Goal: Information Seeking & Learning: Learn about a topic

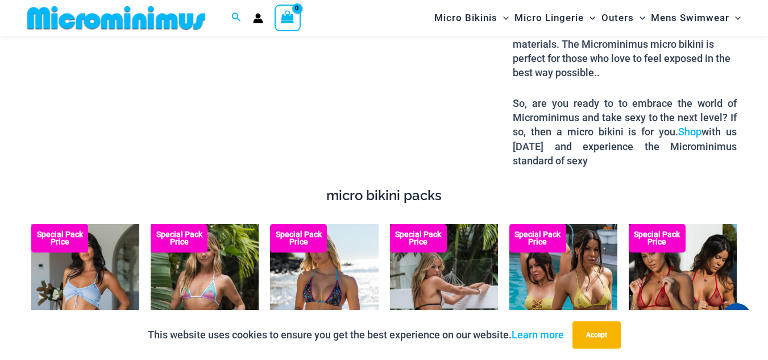
scroll to position [1810, 0]
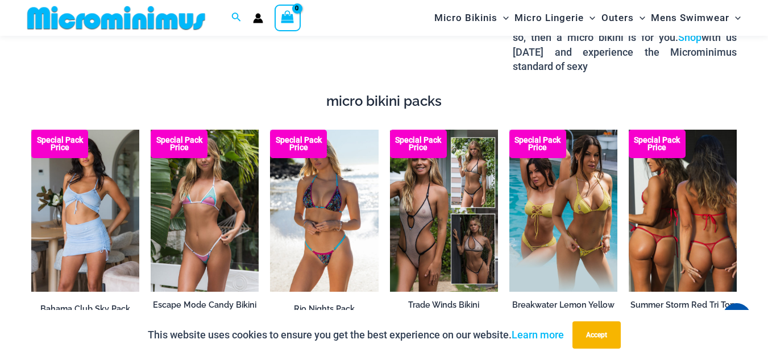
click at [675, 190] on img at bounding box center [683, 211] width 108 height 162
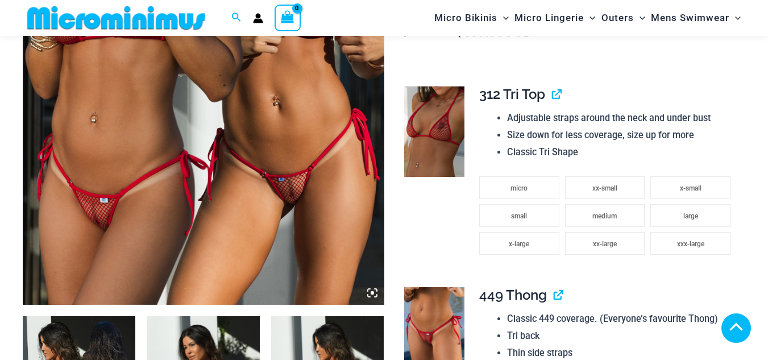
scroll to position [341, 0]
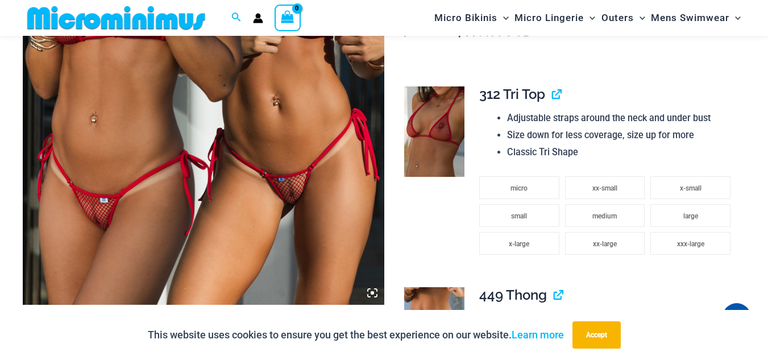
click at [372, 291] on icon at bounding box center [372, 292] width 3 height 3
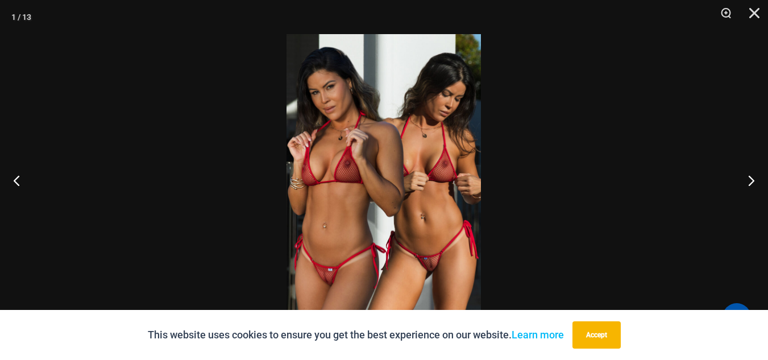
click at [424, 190] on img at bounding box center [384, 180] width 194 height 292
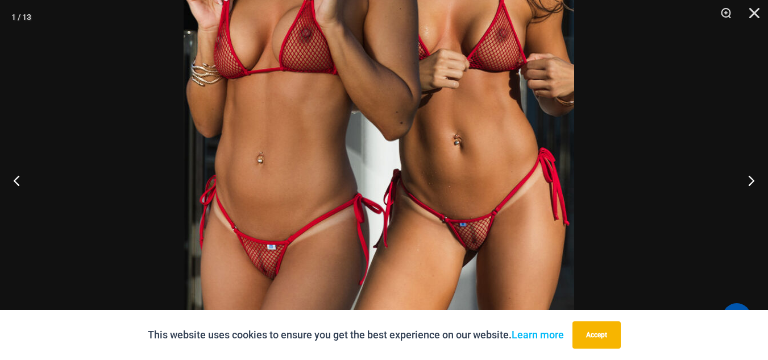
click at [414, 108] on img at bounding box center [379, 67] width 391 height 586
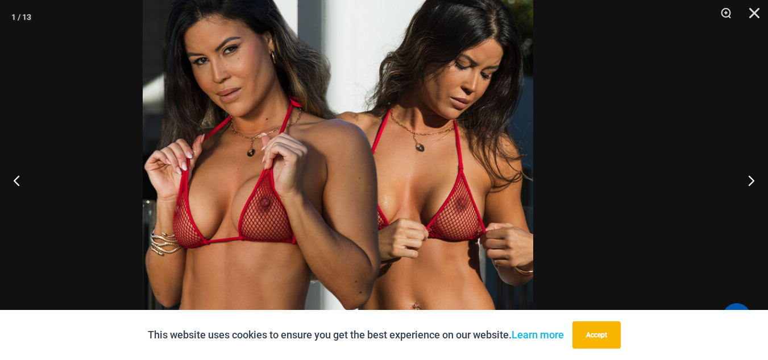
click at [293, 265] on img at bounding box center [338, 237] width 391 height 586
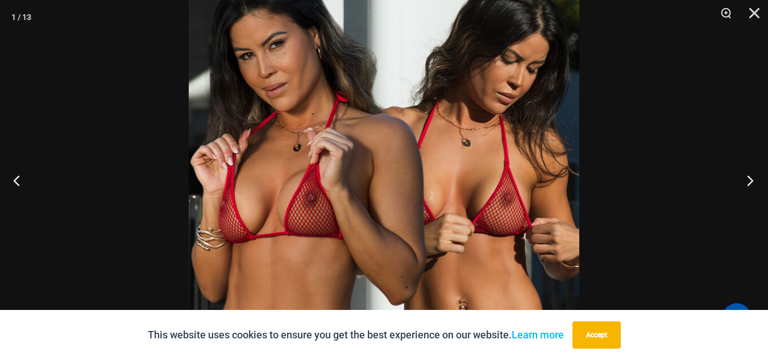
click at [752, 177] on button "Next" at bounding box center [746, 180] width 43 height 57
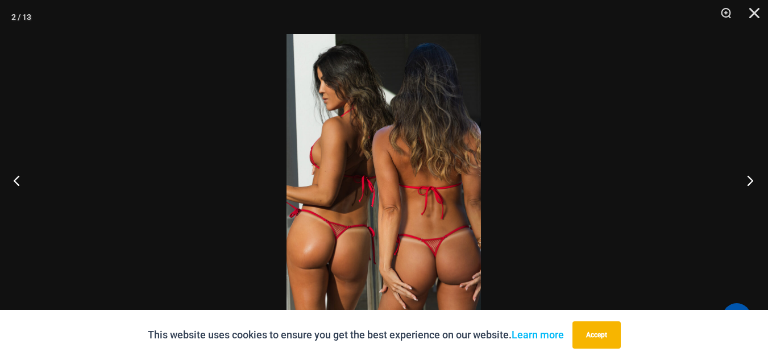
click at [752, 177] on button "Next" at bounding box center [746, 180] width 43 height 57
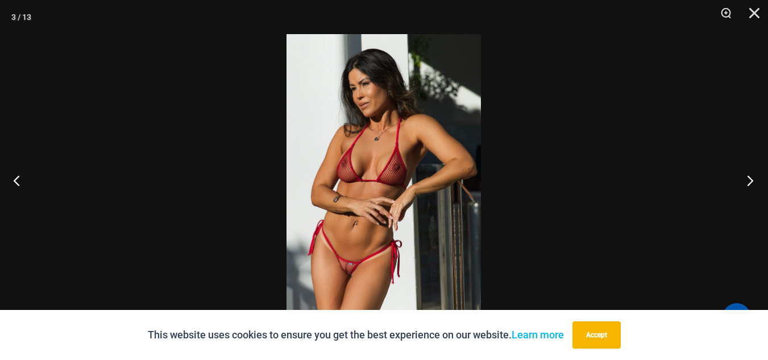
click at [752, 177] on button "Next" at bounding box center [746, 180] width 43 height 57
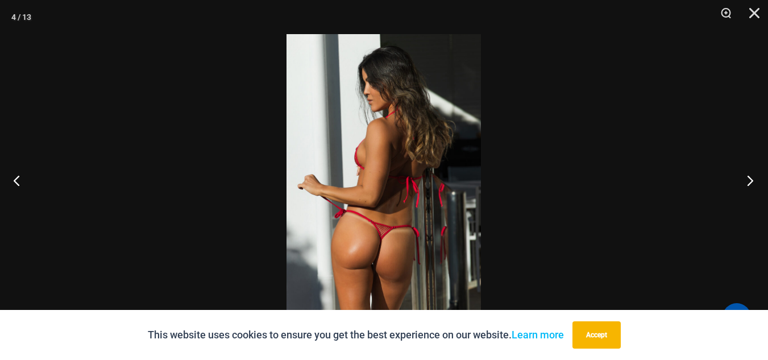
click at [752, 177] on button "Next" at bounding box center [746, 180] width 43 height 57
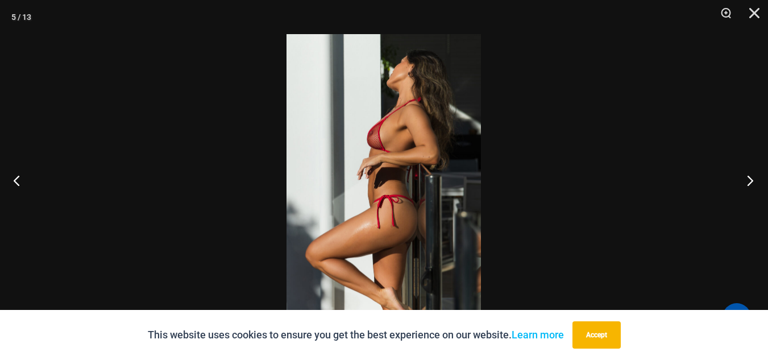
click at [752, 177] on button "Next" at bounding box center [746, 180] width 43 height 57
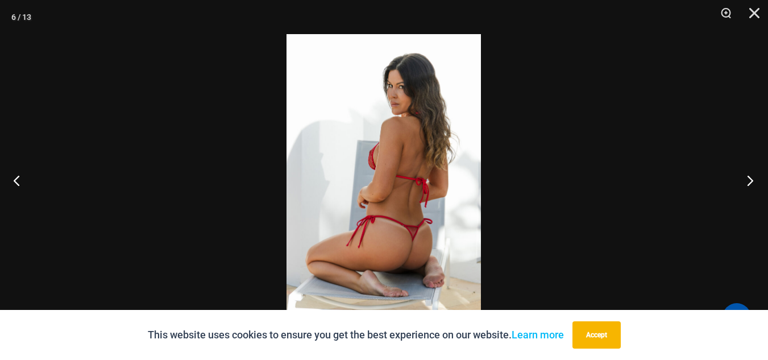
click at [752, 177] on button "Next" at bounding box center [746, 180] width 43 height 57
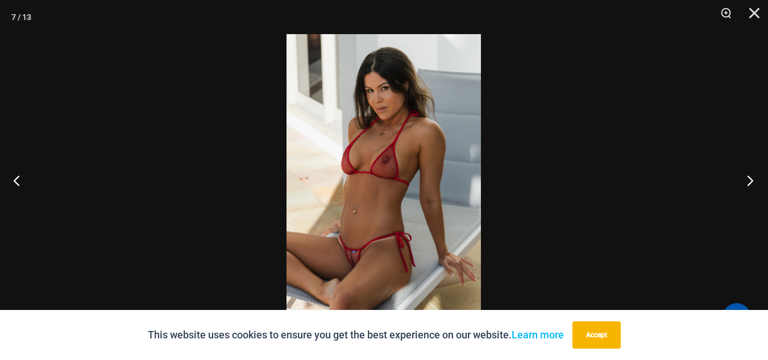
click at [752, 177] on button "Next" at bounding box center [746, 180] width 43 height 57
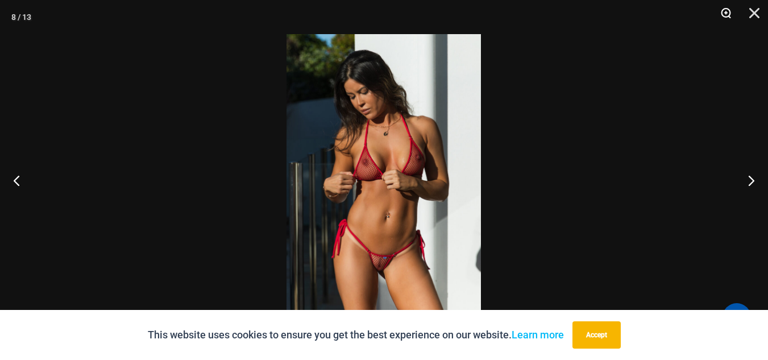
click at [728, 5] on button "Zoom" at bounding box center [722, 17] width 28 height 34
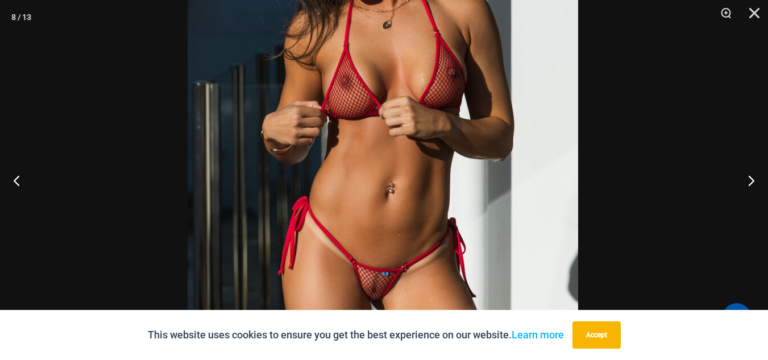
click at [507, 144] on img at bounding box center [383, 118] width 391 height 586
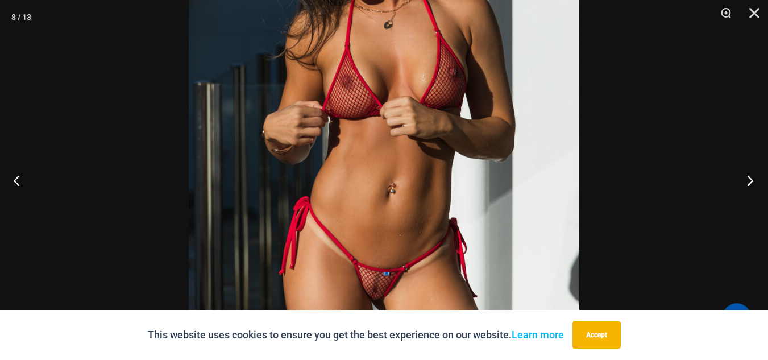
click at [753, 181] on button "Next" at bounding box center [746, 180] width 43 height 57
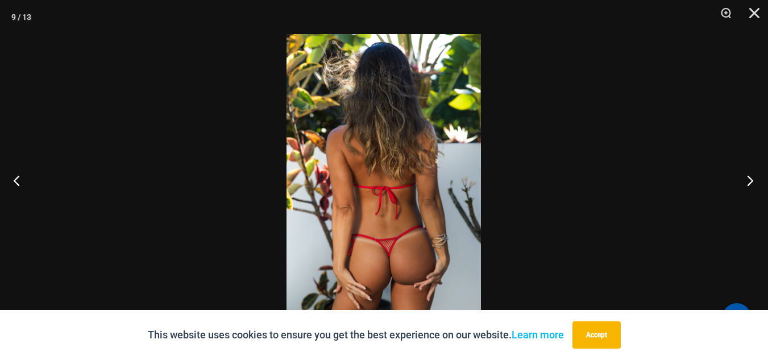
click at [753, 181] on button "Next" at bounding box center [746, 180] width 43 height 57
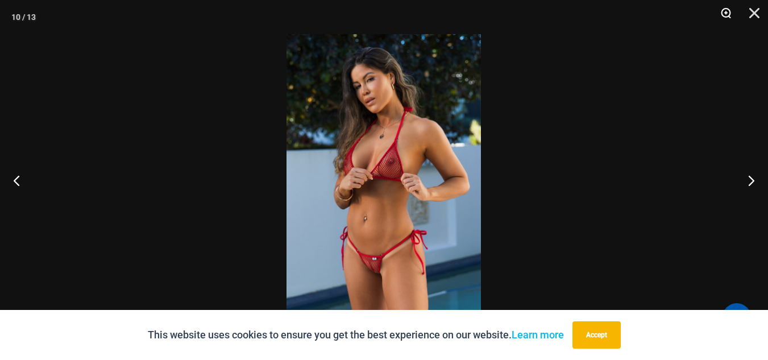
click at [721, 13] on button "Zoom" at bounding box center [722, 17] width 28 height 34
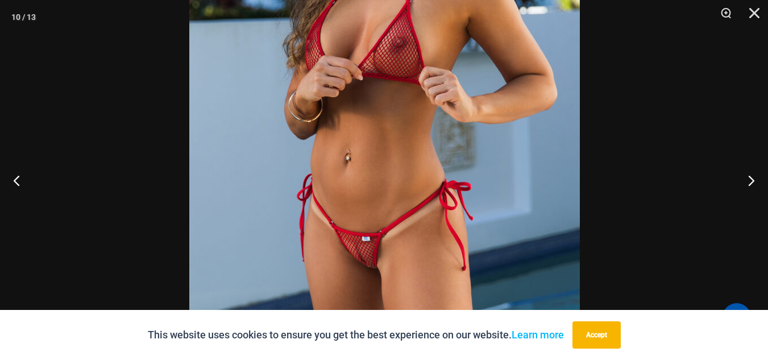
click at [496, 120] on img at bounding box center [384, 81] width 391 height 586
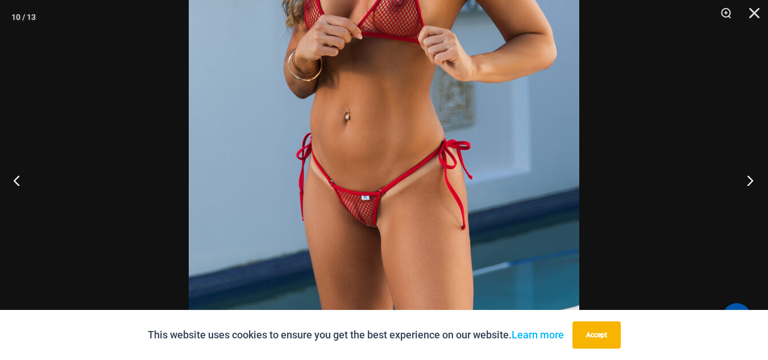
click at [751, 176] on button "Next" at bounding box center [746, 180] width 43 height 57
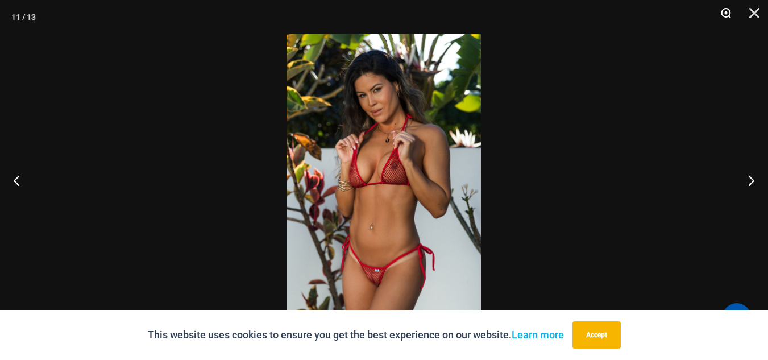
click at [725, 10] on button "Zoom" at bounding box center [722, 17] width 28 height 34
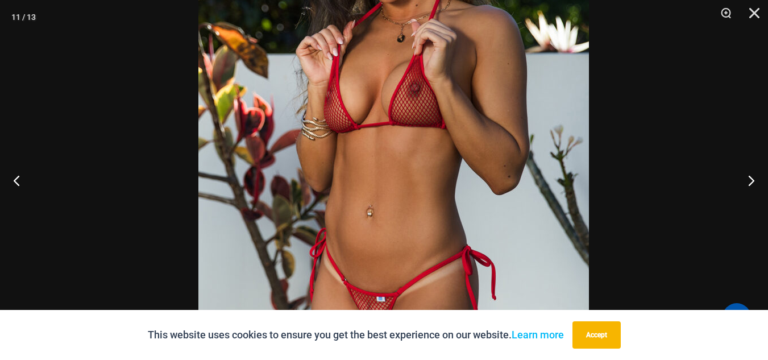
click at [510, 166] on img at bounding box center [393, 118] width 391 height 586
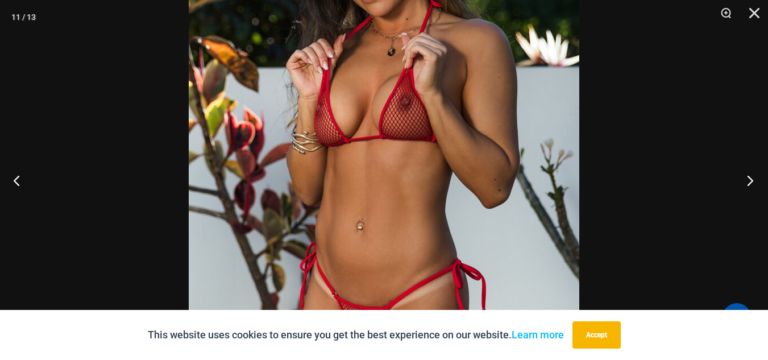
click at [745, 180] on button "Next" at bounding box center [746, 180] width 43 height 57
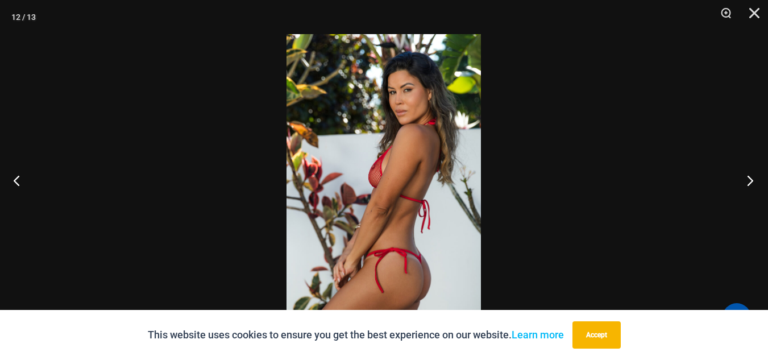
click at [749, 180] on button "Next" at bounding box center [746, 180] width 43 height 57
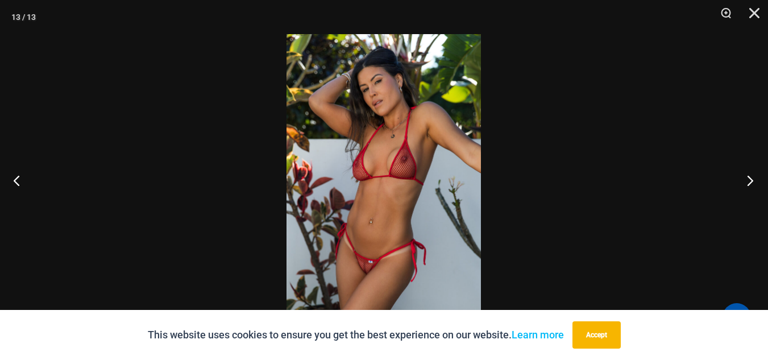
click at [749, 180] on button "Next" at bounding box center [746, 180] width 43 height 57
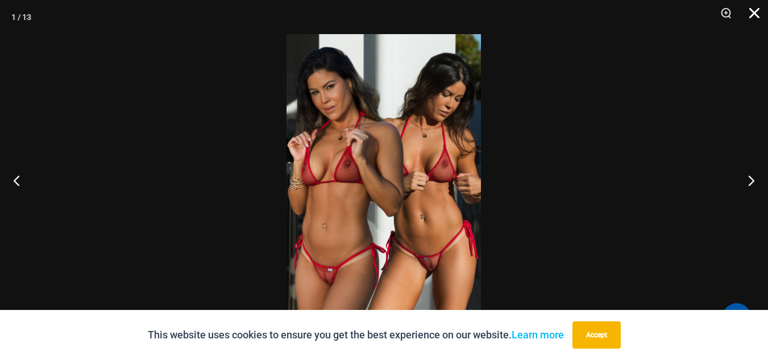
click at [757, 16] on button "Close" at bounding box center [750, 17] width 28 height 34
